Goal: Information Seeking & Learning: Learn about a topic

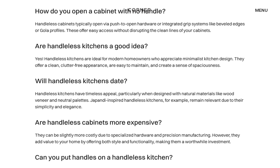
scroll to position [5490, 0]
click at [262, 12] on div "menu" at bounding box center [261, 10] width 13 height 4
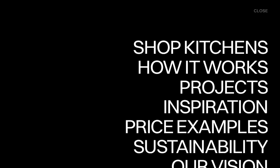
click at [266, 14] on div "menu close" at bounding box center [257, 10] width 19 height 11
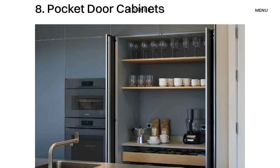
click at [265, 11] on div "menu" at bounding box center [261, 10] width 13 height 4
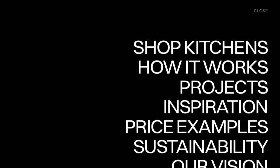
click at [240, 70] on div "How it works" at bounding box center [202, 66] width 132 height 19
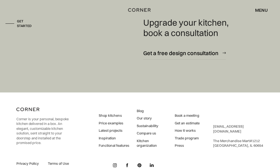
scroll to position [1413, 0]
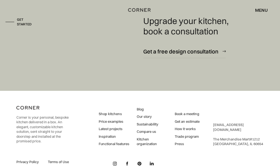
click at [117, 112] on link "Shop kitchens" at bounding box center [114, 114] width 31 height 5
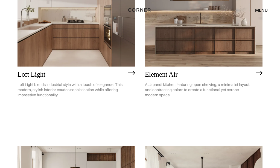
scroll to position [113, 0]
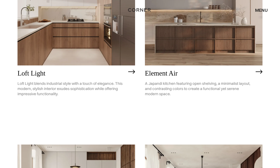
click at [95, 73] on h2 "Loft Light" at bounding box center [71, 73] width 108 height 7
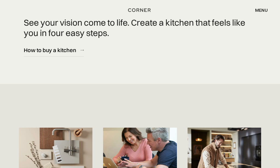
scroll to position [2500, 0]
click at [267, 11] on div "menu" at bounding box center [261, 10] width 13 height 4
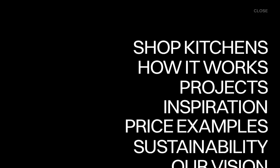
click at [242, 128] on div "Price examples" at bounding box center [195, 125] width 143 height 19
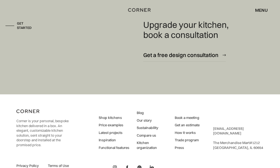
scroll to position [717, 0]
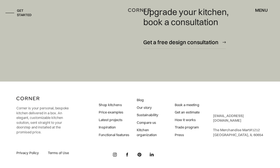
click at [121, 119] on link "Latest projects" at bounding box center [114, 120] width 31 height 5
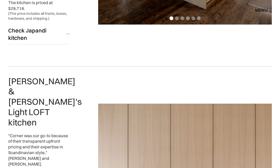
scroll to position [474, 0]
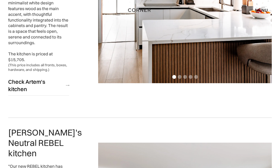
scroll to position [896, 0]
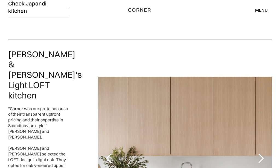
click at [262, 153] on div "next slide" at bounding box center [260, 158] width 11 height 11
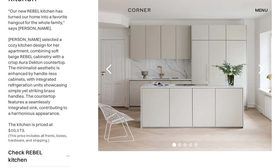
scroll to position [1055, 0]
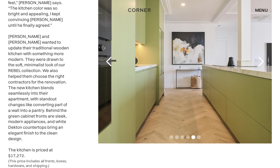
scroll to position [1316, 0]
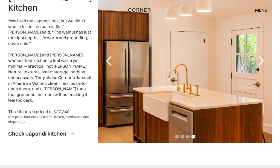
scroll to position [1562, 0]
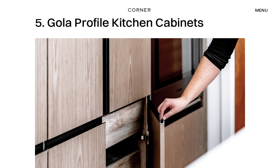
scroll to position [1351, 0]
